Goal: Check status: Check status

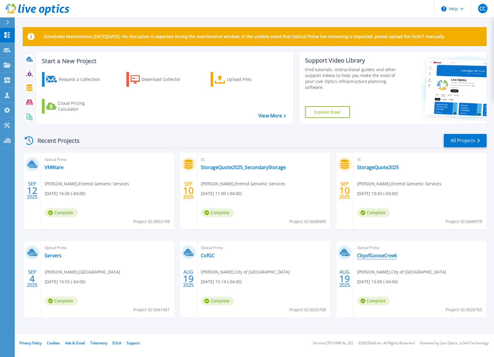
click at [377, 255] on link "CityofGooseCreek" at bounding box center [377, 256] width 40 height 6
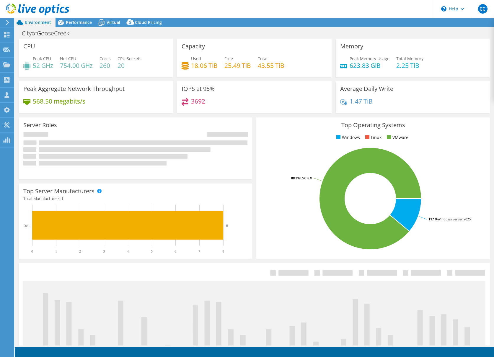
select select "USD"
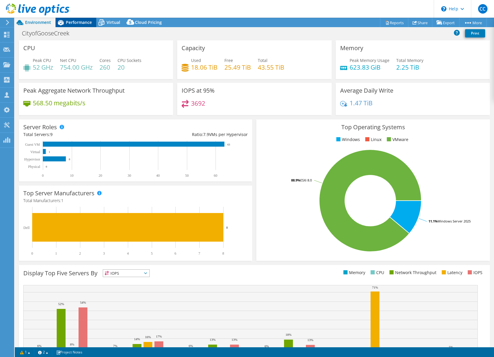
click at [83, 23] on span "Performance" at bounding box center [79, 22] width 26 height 6
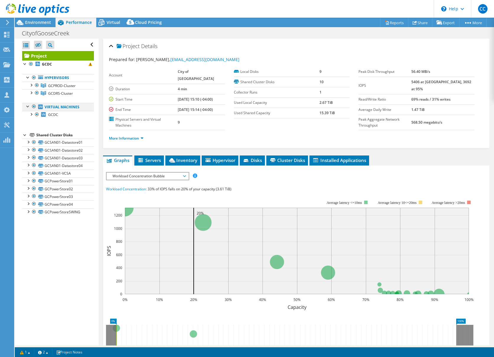
click at [33, 106] on div at bounding box center [34, 106] width 6 height 7
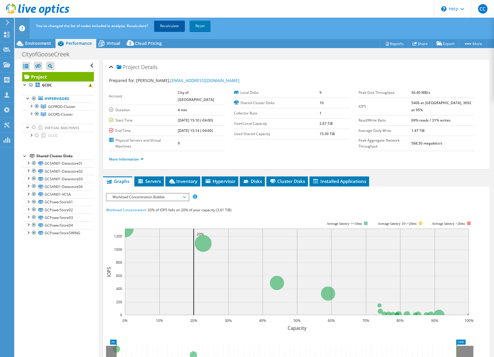
click at [171, 27] on link "Recalculate" at bounding box center [169, 26] width 31 height 11
